Goal: Information Seeking & Learning: Learn about a topic

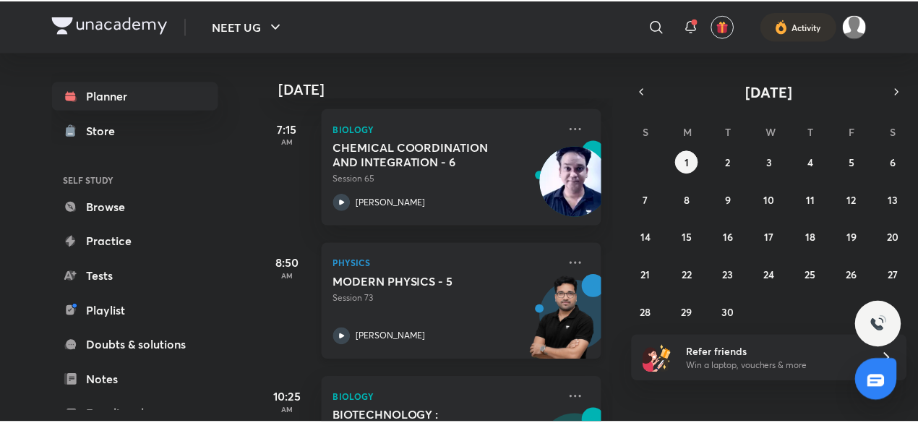
scroll to position [435, 0]
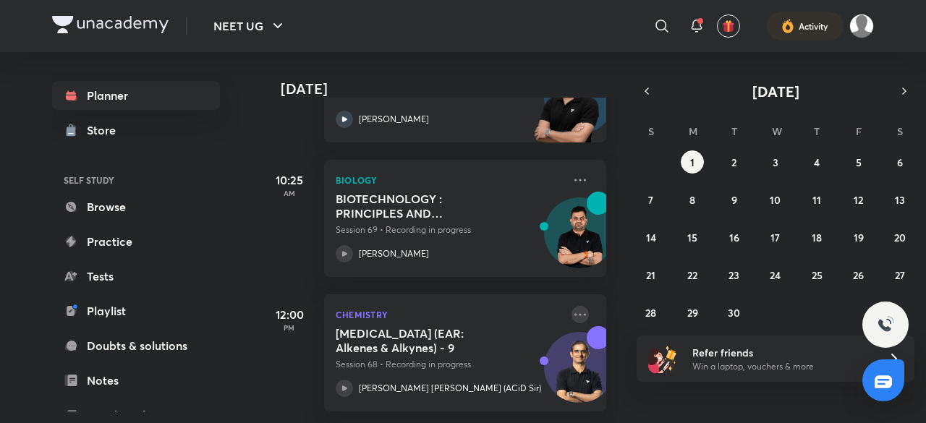
click at [571, 306] on icon at bounding box center [579, 314] width 17 height 17
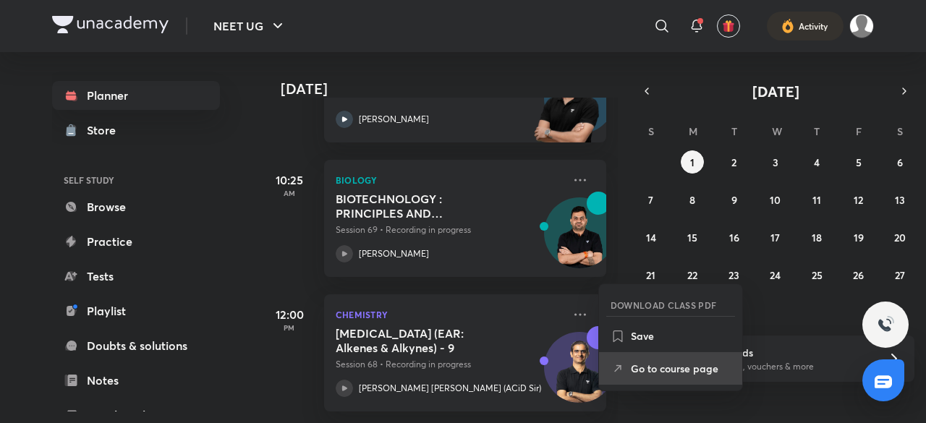
click at [649, 365] on p "Go to course page" at bounding box center [681, 368] width 100 height 15
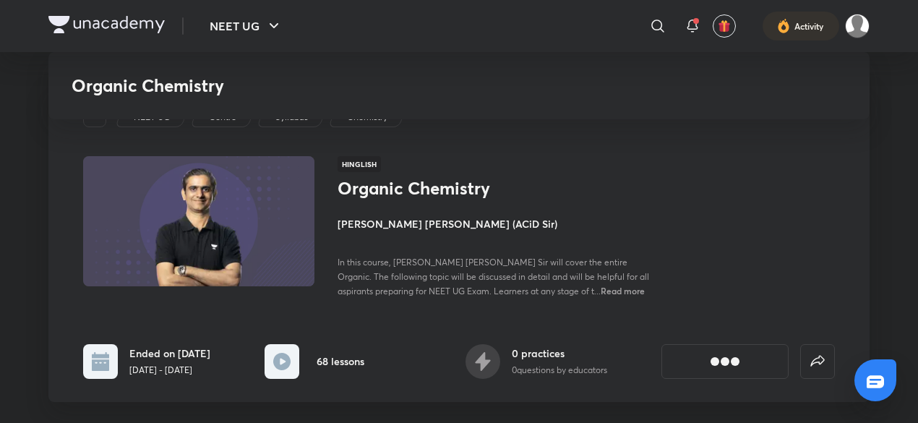
scroll to position [338, 0]
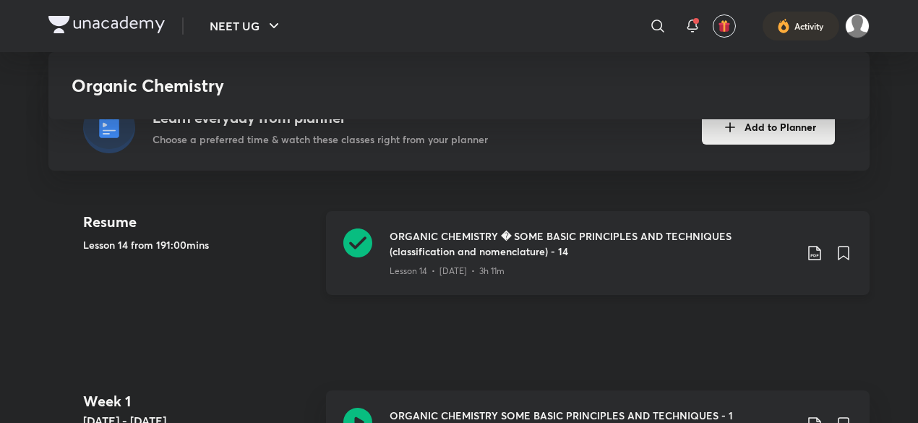
click at [816, 251] on icon at bounding box center [814, 252] width 17 height 17
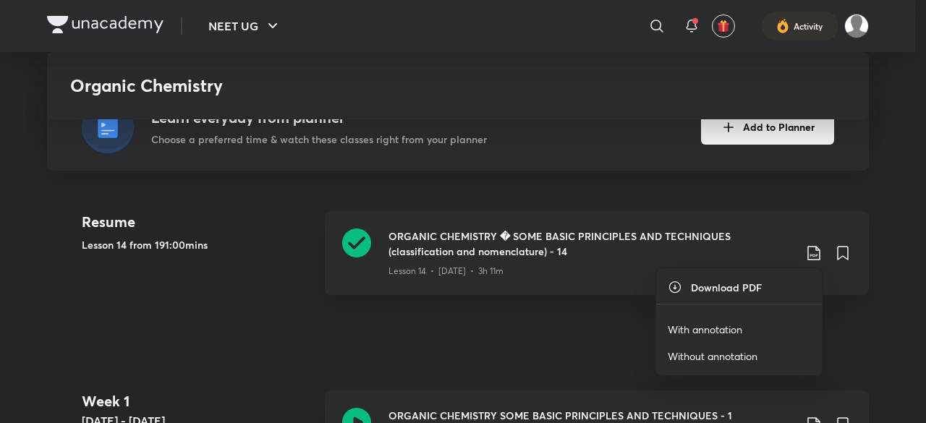
click at [705, 331] on p "With annotation" at bounding box center [704, 329] width 74 height 15
